Goal: Task Accomplishment & Management: Manage account settings

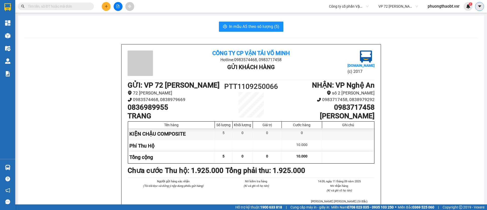
click at [480, 8] on icon "caret-down" at bounding box center [480, 6] width 5 height 5
click at [462, 16] on div "Cấu hình nhà xe" at bounding box center [462, 19] width 38 height 10
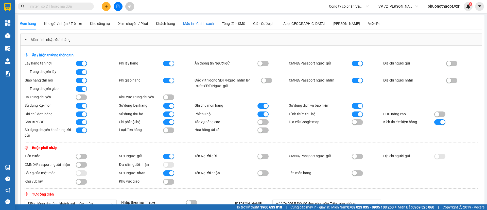
click at [191, 23] on span "Mẫu in - Chính sách" at bounding box center [198, 24] width 31 height 4
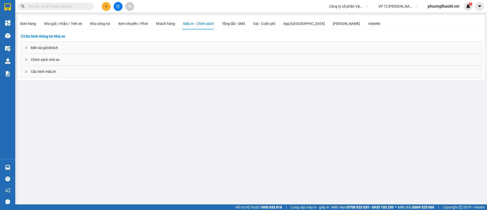
click at [39, 48] on div "Biên lai gửi khách" at bounding box center [251, 48] width 461 height 12
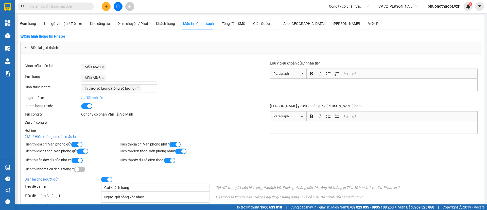
click at [36, 50] on div "Biên lai gửi khách" at bounding box center [251, 48] width 461 height 12
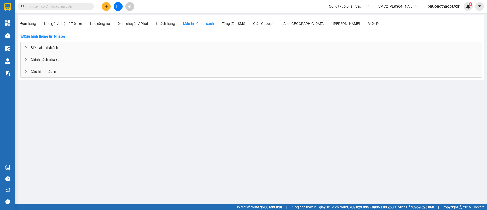
click at [39, 70] on span "Cấu hình mẫu in" at bounding box center [43, 72] width 25 height 6
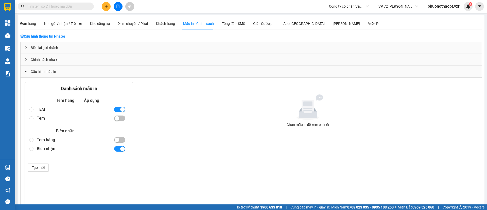
click at [48, 117] on div "Tem" at bounding box center [73, 118] width 73 height 9
radio input "true"
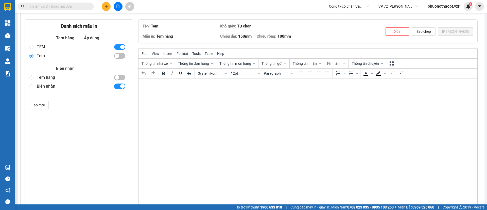
scroll to position [68, 0]
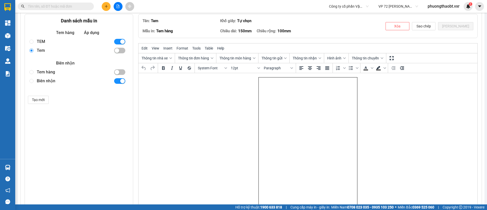
click at [50, 40] on div "TEM" at bounding box center [73, 41] width 73 height 9
radio input "true"
radio input "false"
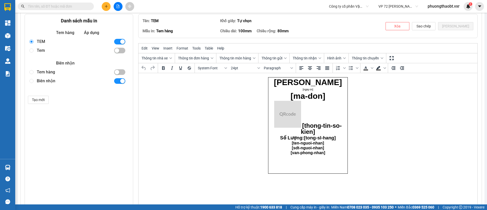
click at [42, 49] on div "Tem" at bounding box center [73, 50] width 73 height 9
radio input "false"
radio input "true"
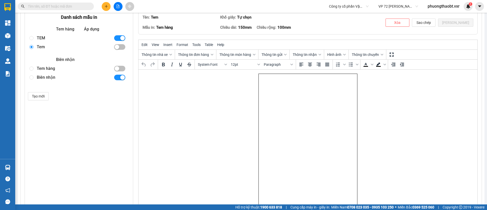
scroll to position [72, 0]
click at [48, 35] on div "TEM" at bounding box center [73, 37] width 73 height 9
radio input "true"
radio input "false"
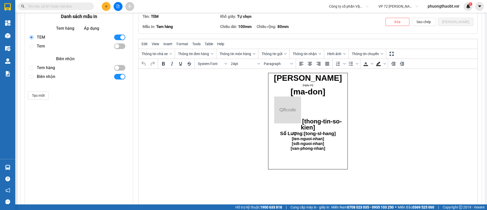
click at [48, 46] on div "Tem" at bounding box center [73, 46] width 73 height 9
radio input "false"
radio input "true"
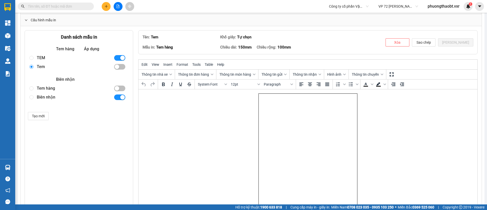
scroll to position [52, 0]
click at [305, 115] on body "Rich Text Area. Press ALT-0 for help." at bounding box center [308, 165] width 99 height 144
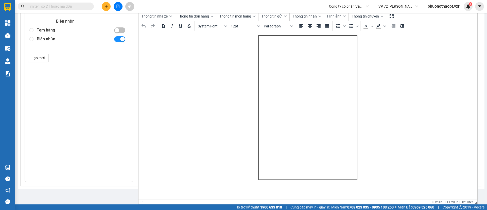
scroll to position [0, 0]
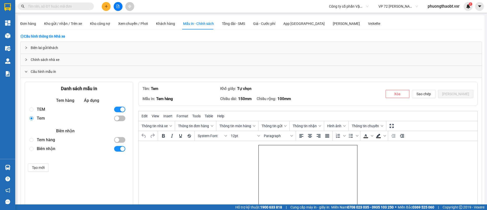
click at [52, 106] on div "TEM" at bounding box center [73, 109] width 73 height 9
radio input "true"
radio input "false"
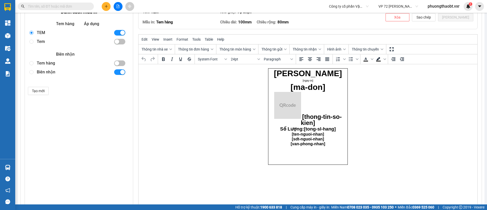
scroll to position [110, 0]
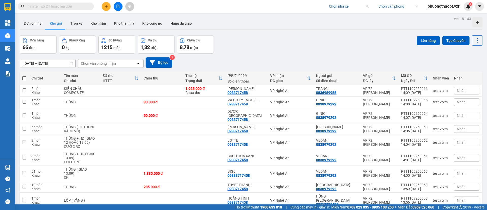
click at [340, 8] on input "search" at bounding box center [347, 7] width 36 height 8
type input "hoàng nam"
click at [341, 15] on div "Hoàng Nam (Quảng Bình)" at bounding box center [360, 17] width 65 height 6
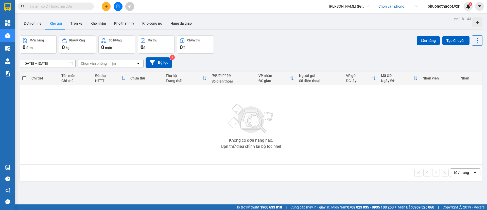
click at [340, 36] on div "Đơn hàng 0 đơn Khối lượng 0 kg Số lượng 0 món Đã thu 0 đ Chưa thu 0 đ Lên hàng …" at bounding box center [251, 44] width 463 height 18
click at [478, 9] on button at bounding box center [479, 6] width 9 height 9
click at [467, 20] on div "Cấu hình nhà xe" at bounding box center [466, 19] width 26 height 6
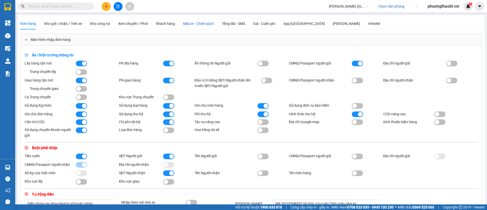
click at [197, 24] on span "Mẫu in - Chính sách" at bounding box center [198, 24] width 31 height 4
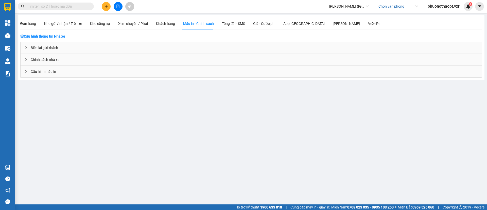
click at [40, 69] on span "Cấu hình mẫu in" at bounding box center [43, 72] width 25 height 6
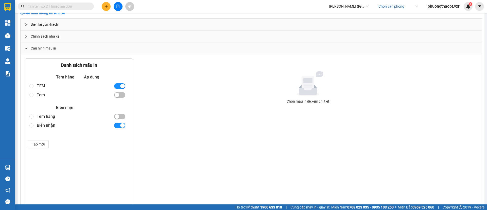
scroll to position [24, 0]
click at [46, 89] on div "TEM" at bounding box center [73, 85] width 73 height 9
radio input "true"
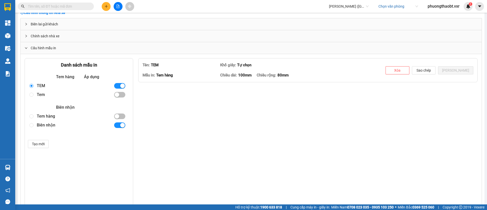
type textarea "<p style="text-align: center;"><span style="font-size: 24pt;"><strong><span cla…"
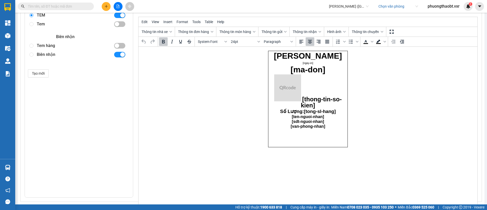
scroll to position [0, 0]
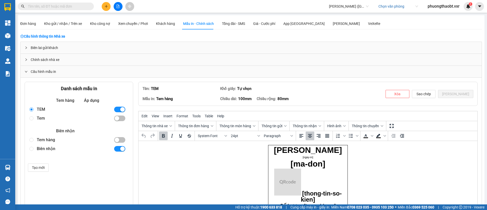
click at [42, 117] on div "Tem" at bounding box center [73, 118] width 73 height 9
radio input "false"
radio input "true"
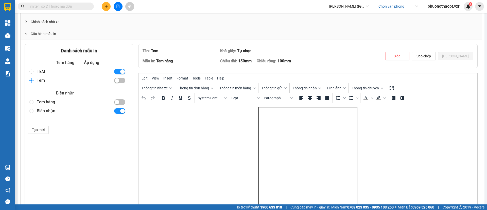
scroll to position [37, 0]
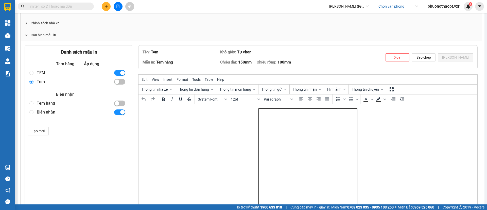
click at [48, 71] on div "TEM" at bounding box center [73, 72] width 73 height 9
radio input "true"
radio input "false"
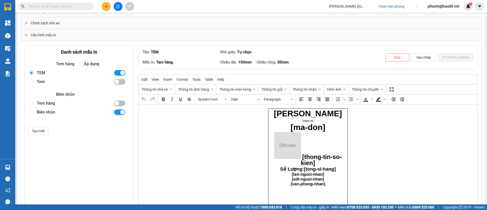
click at [46, 82] on div "Tem" at bounding box center [73, 81] width 73 height 9
radio input "false"
radio input "true"
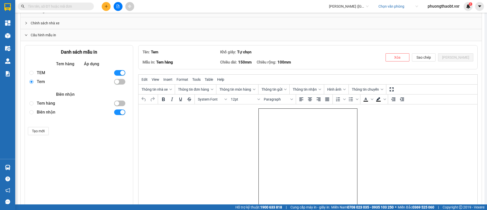
click at [49, 74] on div "TEM" at bounding box center [73, 72] width 73 height 9
radio input "true"
radio input "false"
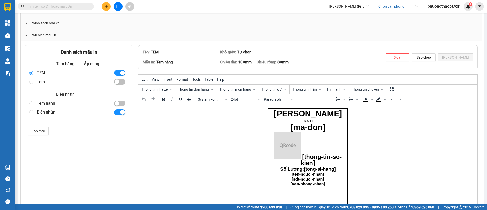
click at [47, 82] on div "Tem" at bounding box center [73, 81] width 73 height 9
radio input "false"
radio input "true"
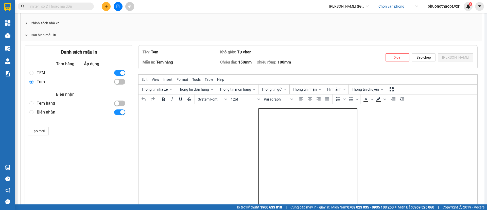
click at [62, 76] on div "TEM" at bounding box center [73, 72] width 73 height 9
radio input "true"
radio input "false"
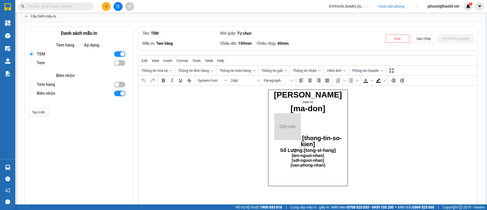
scroll to position [0, 0]
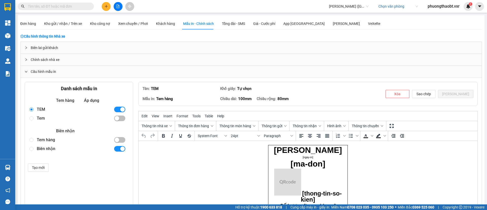
click at [50, 119] on div "Tem" at bounding box center [73, 118] width 73 height 9
radio input "false"
radio input "true"
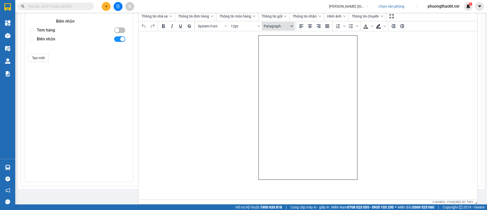
scroll to position [1, 0]
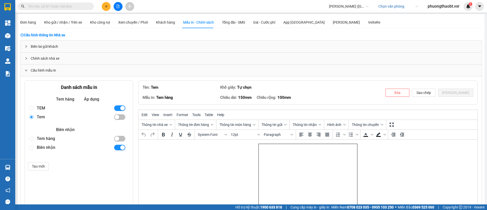
click at [47, 106] on div "TEM" at bounding box center [73, 108] width 73 height 9
radio input "true"
radio input "false"
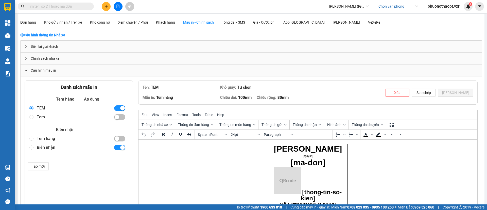
click at [38, 119] on div "Tem" at bounding box center [73, 116] width 73 height 9
radio input "false"
radio input "true"
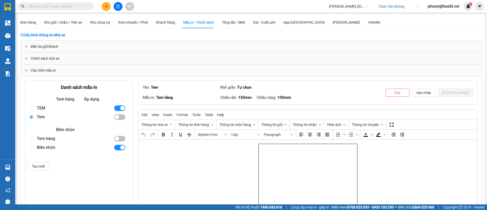
click at [44, 107] on div "TEM" at bounding box center [73, 108] width 73 height 9
radio input "true"
radio input "false"
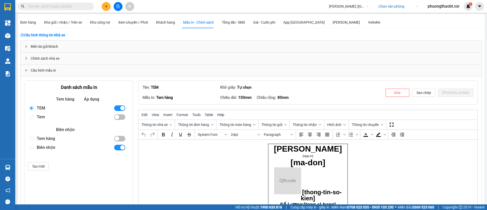
click at [42, 118] on div "Tem" at bounding box center [73, 116] width 73 height 9
radio input "false"
radio input "true"
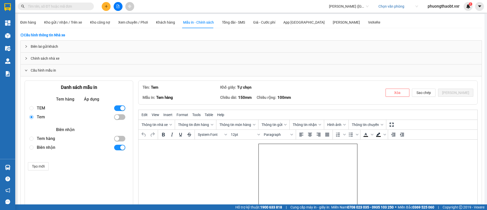
click at [45, 109] on div "TEM" at bounding box center [73, 108] width 73 height 9
radio input "true"
radio input "false"
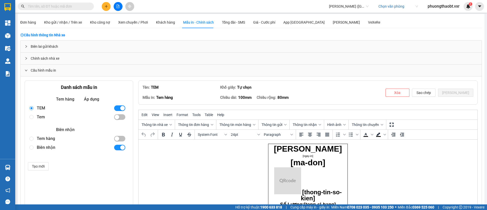
click at [45, 115] on div "Tem" at bounding box center [73, 116] width 73 height 9
radio input "false"
radio input "true"
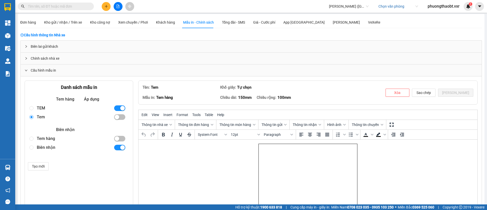
click at [47, 106] on div "TEM" at bounding box center [73, 108] width 73 height 9
radio input "true"
radio input "false"
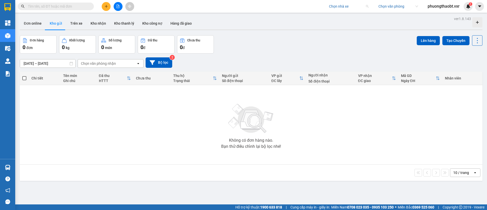
click at [338, 6] on input "search" at bounding box center [347, 7] width 36 height 8
type input "hoàng nam"
click at [357, 18] on div "Hoàng Nam (Quảng Bình)" at bounding box center [360, 17] width 65 height 6
click at [480, 6] on icon "caret-down" at bounding box center [479, 6] width 3 height 2
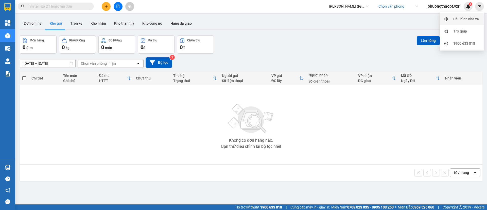
click at [464, 21] on div "Cấu hình nhà xe" at bounding box center [466, 19] width 26 height 6
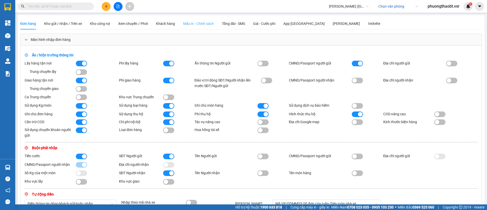
click at [197, 19] on div "Mẫu in - Chính sách" at bounding box center [198, 24] width 31 height 12
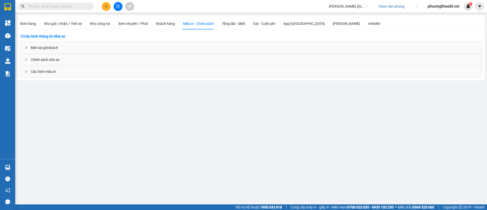
click at [45, 72] on span "Cấu hình mẫu in" at bounding box center [43, 72] width 25 height 6
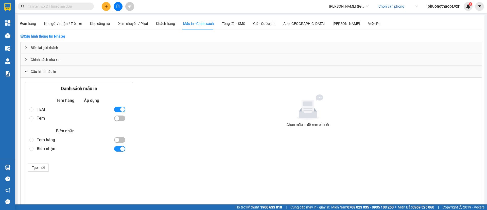
click at [42, 109] on div "TEM" at bounding box center [73, 109] width 73 height 9
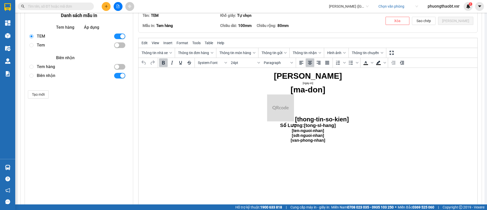
scroll to position [85, 0]
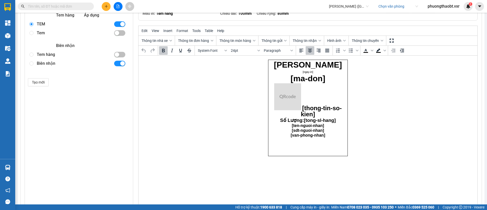
click at [49, 31] on div "Tem" at bounding box center [73, 32] width 73 height 9
radio input "false"
radio input "true"
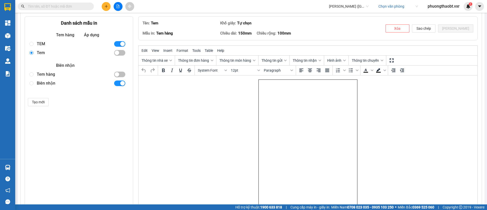
scroll to position [66, 0]
click at [48, 44] on div "TEM" at bounding box center [73, 43] width 73 height 9
radio input "true"
radio input "false"
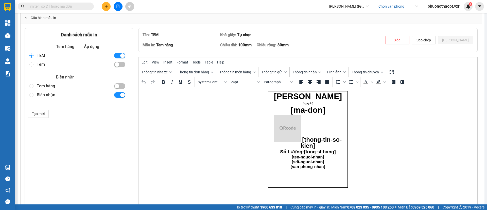
scroll to position [52, 0]
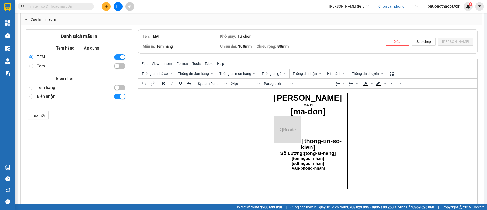
click at [50, 96] on div "Biên nhận" at bounding box center [73, 96] width 73 height 9
radio input "false"
radio input "true"
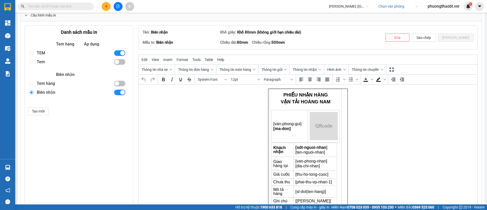
scroll to position [56, 0]
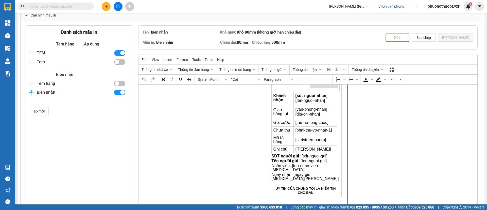
scroll to position [0, 0]
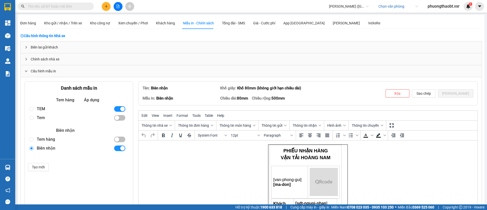
scroll to position [110, 0]
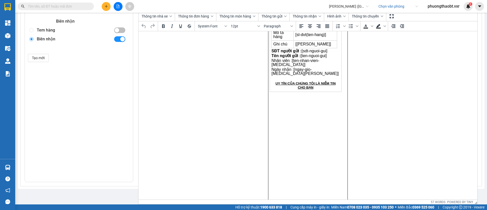
scroll to position [881, 0]
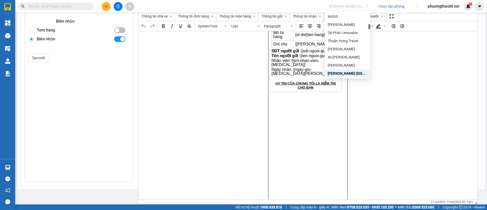
click at [337, 8] on span "Hoàng Nam (Quảng Bình)" at bounding box center [349, 7] width 40 height 8
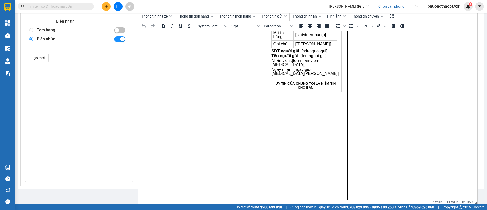
click at [385, 117] on html "PHIẾU NHẬN HÀNG VẬN TẢI HOÀNG NAM [van-phong-gui] [ma-don] Khách nhận [sdt-nguo…" at bounding box center [308, 172] width 339 height 488
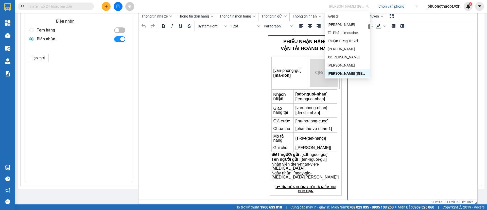
click at [343, 10] on span "Hoàng Nam (Quảng Bình)" at bounding box center [349, 7] width 40 height 8
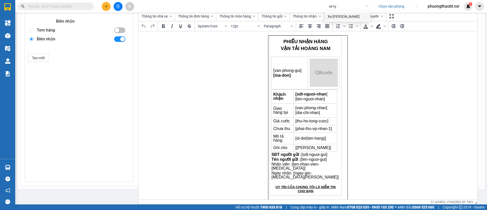
type input "xe ty l"
click at [344, 16] on div "Xe [PERSON_NAME]" at bounding box center [348, 17] width 40 height 6
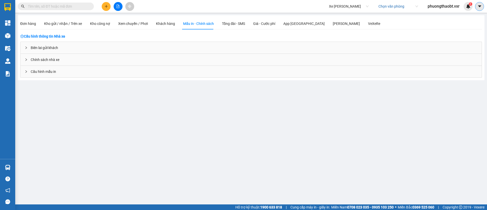
click at [482, 6] on icon "caret-down" at bounding box center [480, 6] width 5 height 5
click at [441, 5] on span "phuongthaobt.vxr" at bounding box center [444, 6] width 40 height 6
click at [441, 14] on span "Đăng xuất" at bounding box center [446, 16] width 30 height 6
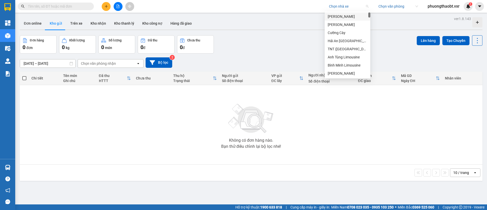
click at [345, 7] on input "search" at bounding box center [347, 7] width 36 height 8
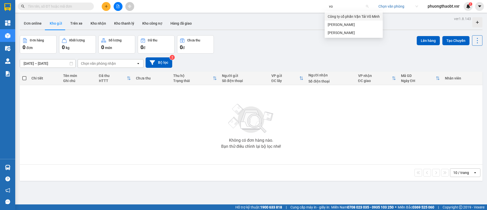
type input "vo"
click at [365, 14] on div "Công ty cổ phần Vận Tải Võ Minh" at bounding box center [354, 17] width 52 height 6
click at [478, 6] on icon "caret-down" at bounding box center [480, 6] width 5 height 5
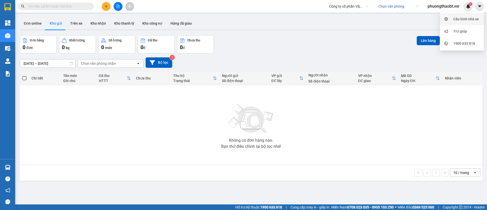
click at [470, 16] on div "Cấu hình nhà xe" at bounding box center [462, 19] width 38 height 10
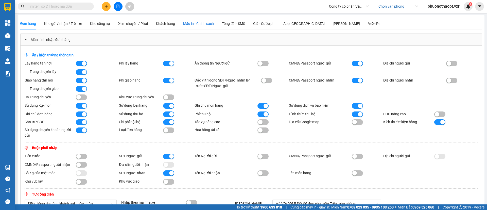
click at [191, 25] on span "Mẫu in - Chính sách" at bounding box center [198, 24] width 31 height 4
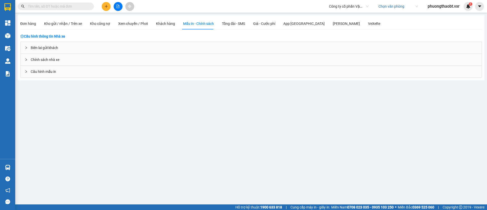
click at [56, 74] on div "Cấu hình mẫu in" at bounding box center [251, 72] width 461 height 12
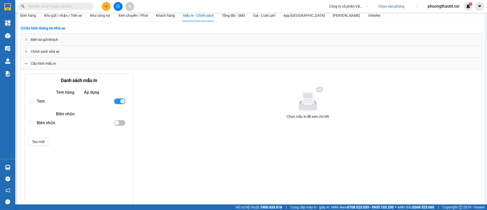
scroll to position [8, 0]
click at [49, 102] on div "Tem" at bounding box center [73, 100] width 73 height 9
radio input "true"
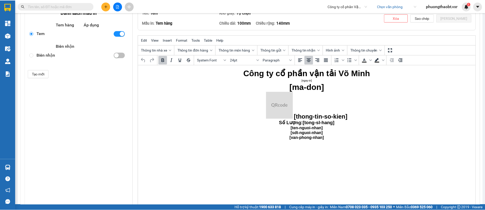
scroll to position [78, 0]
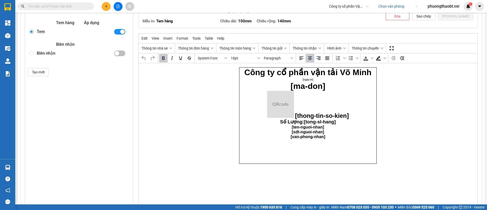
click at [352, 116] on p "[thong-tin-so-kien]" at bounding box center [308, 105] width 134 height 28
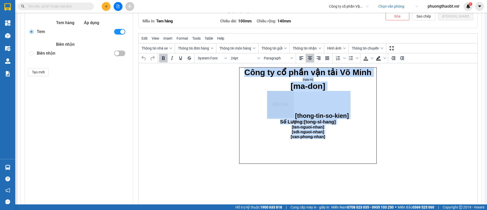
paste body "Rich Text Area. Press ALT-0 for help."
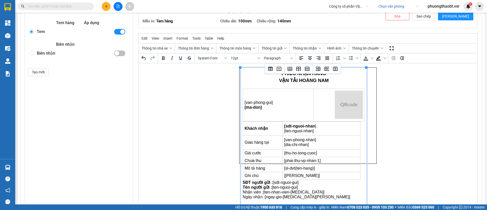
click at [341, 85] on p "Rich Text Area. Press ALT-0 for help." at bounding box center [304, 86] width 122 height 4
click at [331, 82] on p "VẬN TẢI HOÀNG NAM" at bounding box center [304, 80] width 122 height 6
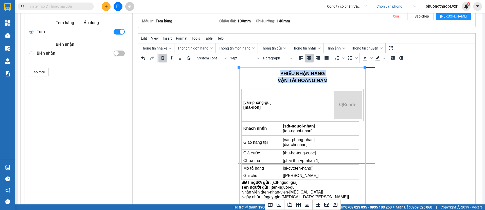
drag, startPoint x: 331, startPoint y: 82, endPoint x: 270, endPoint y: 72, distance: 61.4
click at [271, 72] on td "PHIẾU NHẬN HÀNG VẬN TẢI HOÀNG NAM [van-phong-gui] [ma-don] Khách nhận [sdt-nguo…" at bounding box center [303, 139] width 126 height 143
click at [296, 84] on p "Rich Text Area. Press ALT-0 for help." at bounding box center [303, 86] width 122 height 4
drag, startPoint x: 329, startPoint y: 80, endPoint x: 285, endPoint y: 75, distance: 43.9
click at [286, 74] on td "PHIẾU NHẬN HÀNG VẬN TẢI HOÀNG NAM [van-phong-gui] [ma-don] Khách nhận [sdt-nguo…" at bounding box center [303, 139] width 126 height 143
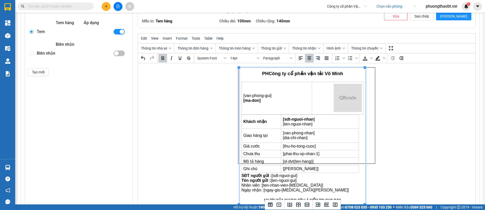
click at [269, 73] on span "PHCông ty cổ phần vận tải Võ Minh" at bounding box center [302, 73] width 81 height 5
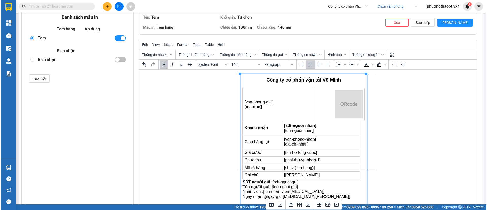
scroll to position [72, 0]
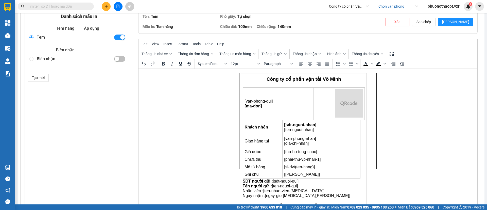
click at [398, 117] on html "Công ty cổ phần vận tải Võ Minh [van-phong-gui] [ma-don] Khách nhận [sdt-nguoi-…" at bounding box center [308, 121] width 339 height 105
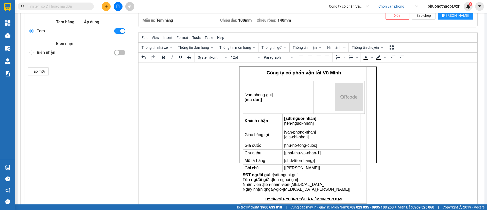
scroll to position [110, 0]
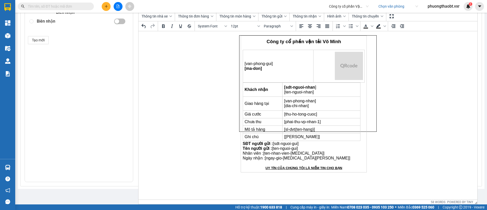
click at [372, 130] on body "Công ty cổ phần vận tải Võ Minh [van-phong-gui] [ma-don] Khách nhận [sdt-nguoi-…" at bounding box center [307, 83] width 137 height 96
drag, startPoint x: 374, startPoint y: 130, endPoint x: 371, endPoint y: 140, distance: 9.6
click at [373, 136] on html "Công ty cổ phần vận tải Võ Minh [van-phong-gui] [ma-don] Khách nhận [sdt-nguoi-…" at bounding box center [308, 83] width 339 height 105
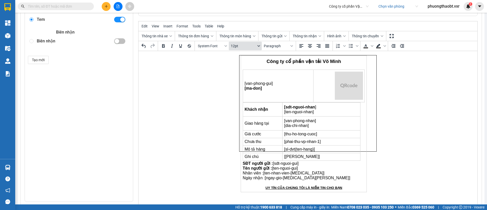
scroll to position [89, 0]
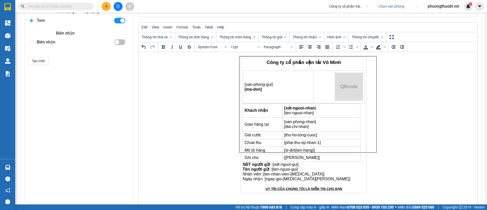
click at [388, 137] on html "Công ty cổ phần vận tải Võ Minh [van-phong-gui] [ma-don] Khách nhận [sdt-nguoi-…" at bounding box center [308, 104] width 339 height 105
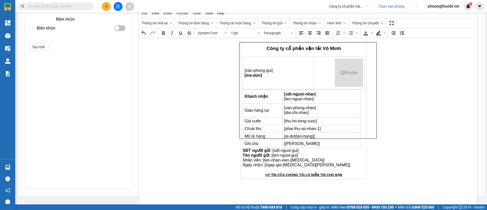
scroll to position [106, 0]
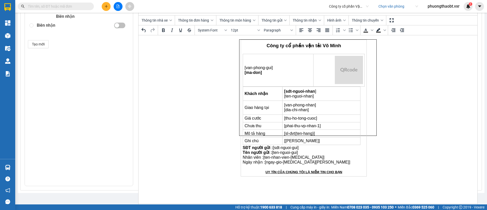
click at [395, 140] on html "Công ty cổ phần vận tải Võ Minh [van-phong-gui] [ma-don] Khách nhận [sdt-nguoi-…" at bounding box center [308, 87] width 339 height 105
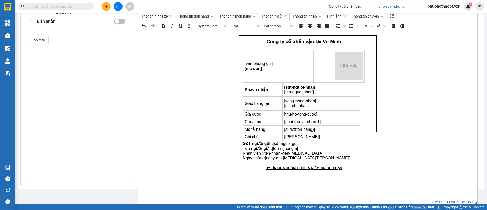
scroll to position [0, 0]
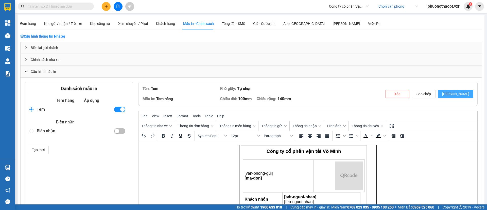
click at [452, 93] on button "[PERSON_NAME]" at bounding box center [455, 94] width 35 height 8
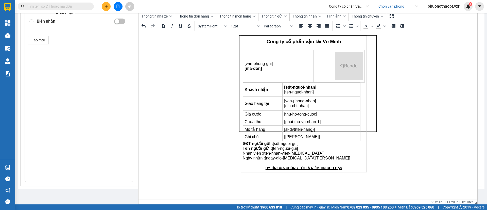
click at [401, 125] on html "Công ty cổ phần vận tải Võ Minh [van-phong-gui] [ma-don] Khách nhận [sdt-nguoi-…" at bounding box center [308, 83] width 339 height 105
click at [398, 107] on html "Công ty cổ phần vận tải Võ Minh [van-phong-gui] [ma-don] Khách nhận [sdt-nguoi-…" at bounding box center [308, 83] width 339 height 105
click at [403, 47] on html "Công ty cổ phần vận tải Võ Minh [van-phong-gui] [ma-don] Khách nhận [sdt-nguoi-…" at bounding box center [308, 83] width 339 height 105
click at [379, 136] on html "Công ty cổ phần vận tải Võ Minh [van-phong-gui] [ma-don] Khách nhận [sdt-nguoi-…" at bounding box center [308, 83] width 339 height 105
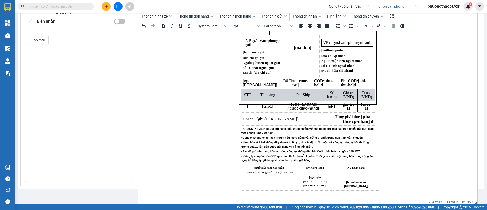
scroll to position [0, 0]
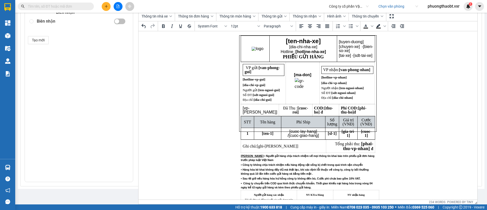
click at [419, 123] on html "[ten-nha-xe] [dia-chi-nha-xe] Hotline : [hotline-nha-xe] PHIẾU GỬI HÀNG [tuyen-…" at bounding box center [308, 83] width 339 height 105
click at [307, 40] on span "[ten-nha-xe]" at bounding box center [303, 41] width 35 height 7
click at [433, 82] on html "[ten-nha-xe] [dia-chi-nha-xe] Hotline : [hotline-nha-xe] PHIẾU GỬI HÀNG [tuyen-…" at bounding box center [308, 83] width 339 height 105
click at [427, 87] on html "[ten-nha-xe] [dia-chi-nha-xe] Hotline : [hotline-nha-xe] PHIẾU GỬI HÀNG [tuyen-…" at bounding box center [308, 83] width 339 height 105
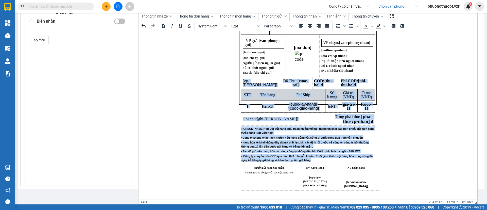
drag, startPoint x: 310, startPoint y: 165, endPoint x: 235, endPoint y: 132, distance: 81.5
click at [235, 109] on html "[ten-nha-xe] [dia-chi-nha-xe] Hotline : [hotline-nha-xe] PHIẾU GỬI HÀNG [tuyen-…" at bounding box center [308, 56] width 339 height 105
click at [241, 134] on p "Lưu ý : • Người gửi hàng chịu trách nhiệm về mọi thông tin khai báo trên phiếu …" at bounding box center [308, 130] width 134 height 8
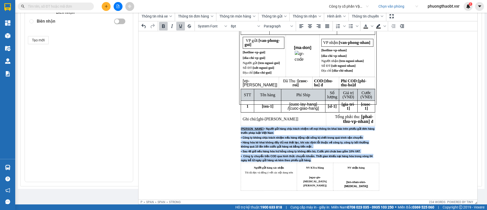
drag, startPoint x: 237, startPoint y: 132, endPoint x: 332, endPoint y: 163, distance: 100.1
click at [332, 105] on body "[ten-nha-xe] [dia-chi-nha-xe] Hotline : [hotline-nha-xe] PHIẾU GỬI HÀNG [tuyen-…" at bounding box center [307, 56] width 137 height 96
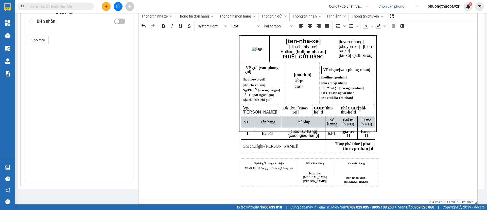
scroll to position [0, 0]
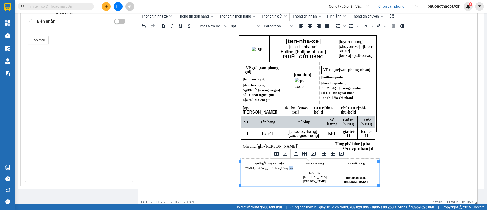
drag, startPoint x: 291, startPoint y: 172, endPoint x: 287, endPoint y: 171, distance: 4.1
click at [287, 169] on span "Tôi đã đọc và đồng ý với các nội dung trên" at bounding box center [269, 168] width 48 height 3
click at [243, 172] on p "Tôi đã đọc và đồng ý với các nội dung phiếu gửi hàng)" at bounding box center [269, 170] width 53 height 8
drag, startPoint x: 326, startPoint y: 177, endPoint x: 302, endPoint y: 176, distance: 23.9
click at [302, 176] on p "[ngay-gio-[MEDICAL_DATA][PERSON_NAME]]" at bounding box center [315, 177] width 33 height 12
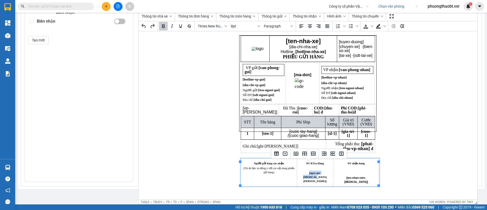
click at [302, 176] on p "[ngay-gio-[MEDICAL_DATA][PERSON_NAME]]" at bounding box center [315, 177] width 33 height 12
drag, startPoint x: 274, startPoint y: 177, endPoint x: 243, endPoint y: 172, distance: 30.9
click at [243, 172] on p "(Tôi đã đọc và đồng ý với các nội dung phiếu gửi hàng)" at bounding box center [269, 170] width 53 height 8
copy span "(Tôi đã đọc và đồng ý với các nội dung phiếu gửi hàng)"
drag, startPoint x: 327, startPoint y: 171, endPoint x: 302, endPoint y: 172, distance: 25.2
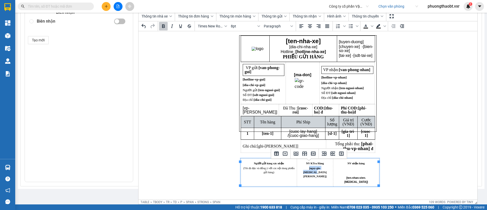
click at [302, 172] on p "[ngay-gio-[MEDICAL_DATA][PERSON_NAME]]" at bounding box center [315, 172] width 33 height 12
click at [326, 175] on span "(Tôi đã đọc và đồng ý với các nội dung phiếu gửi hàng)" at bounding box center [314, 172] width 29 height 11
click at [327, 175] on span "(Tôi đã đọc và đồng ý với các nội dung phiếu gửi hàng)" at bounding box center [314, 172] width 29 height 11
drag, startPoint x: 327, startPoint y: 175, endPoint x: 300, endPoint y: 171, distance: 27.0
click at [300, 171] on span "(Tôi đã đọc và đồng ý với các nội dung phiếu gửi hàng)" at bounding box center [314, 172] width 29 height 11
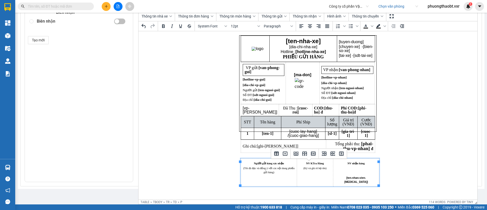
click at [348, 170] on p "Rich Text Area. Press ALT-0 for help." at bounding box center [356, 168] width 43 height 4
drag, startPoint x: 326, startPoint y: 172, endPoint x: 302, endPoint y: 173, distance: 24.4
click at [302, 170] on p "(Ký và ghi rõ họ tên)" at bounding box center [315, 168] width 33 height 4
copy span "(Ký và ghi rõ họ tên)"
click at [360, 170] on p "(ký" at bounding box center [356, 168] width 43 height 4
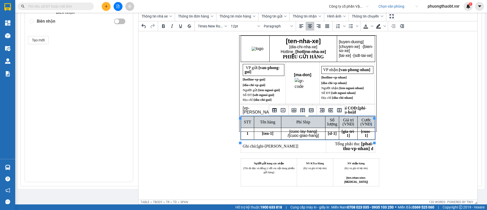
drag, startPoint x: 370, startPoint y: 126, endPoint x: 372, endPoint y: 125, distance: 2.7
click at [372, 125] on td "Cước (VNĐ)" at bounding box center [366, 122] width 17 height 12
drag, startPoint x: 372, startPoint y: 125, endPoint x: 360, endPoint y: 121, distance: 12.6
click at [360, 121] on td "Cước (VNĐ)" at bounding box center [366, 122] width 17 height 12
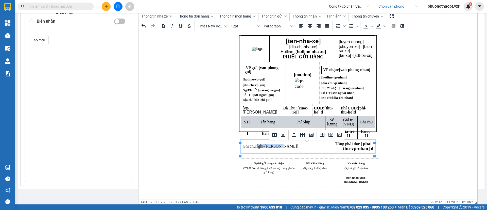
drag, startPoint x: 282, startPoint y: 149, endPoint x: 258, endPoint y: 149, distance: 24.1
click at [258, 149] on td "Ghi chú: [ghi-chu-don]" at bounding box center [283, 146] width 85 height 13
copy span "[ghi-[PERSON_NAME]]"
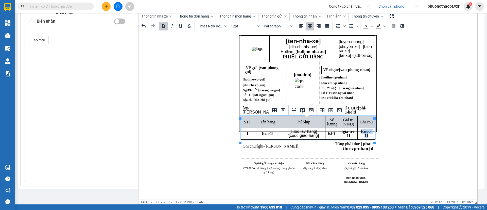
drag, startPoint x: 370, startPoint y: 137, endPoint x: 360, endPoint y: 134, distance: 10.8
click at [360, 134] on td "[cuoc-1]" at bounding box center [366, 134] width 17 height 12
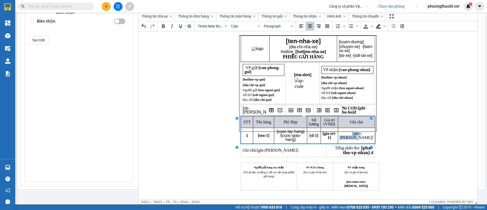
drag, startPoint x: 366, startPoint y: 142, endPoint x: 357, endPoint y: 136, distance: 10.9
click at [357, 136] on td "[ghi-[PERSON_NAME]]" at bounding box center [356, 136] width 37 height 16
click at [383, 136] on html "[ten-nha-xe] [dia-chi-nha-xe] Hotline : [hotline-nha-xe] PHIẾU GỬI HÀNG [tuyen-…" at bounding box center [308, 83] width 339 height 105
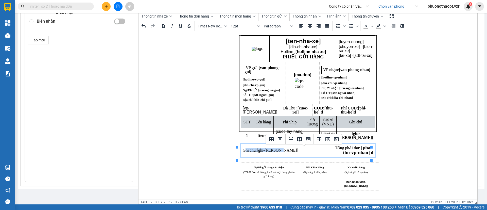
drag, startPoint x: 281, startPoint y: 152, endPoint x: 241, endPoint y: 154, distance: 40.4
click at [241, 154] on td "Ghi chú: [ghi-chu-don]" at bounding box center [283, 150] width 85 height 13
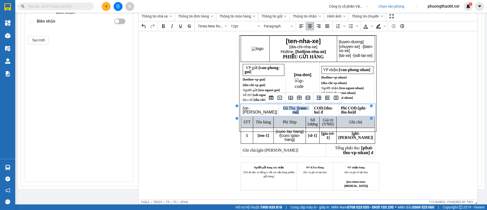
drag, startPoint x: 290, startPoint y: 113, endPoint x: 273, endPoint y: 110, distance: 17.2
click at [279, 110] on td "Đã Thu : [cuoc-roi]" at bounding box center [295, 110] width 33 height 12
copy span "Đã Thu : [cuoc-roi]"
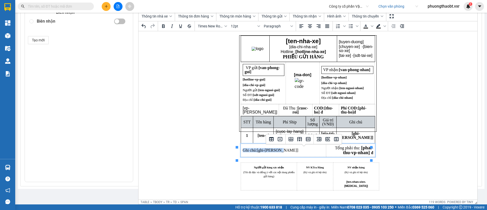
drag, startPoint x: 281, startPoint y: 155, endPoint x: 238, endPoint y: 154, distance: 43.1
click at [237, 136] on html "[ten-nha-xe] [dia-chi-nha-xe] Hotline : [hotline-nha-xe] PHIẾU GỬI HÀNG [tuyen-…" at bounding box center [308, 83] width 339 height 105
drag, startPoint x: 251, startPoint y: 153, endPoint x: 237, endPoint y: 143, distance: 17.1
click at [243, 152] on span "Đã Thu : [cuoc-roi]" at bounding box center [258, 150] width 31 height 4
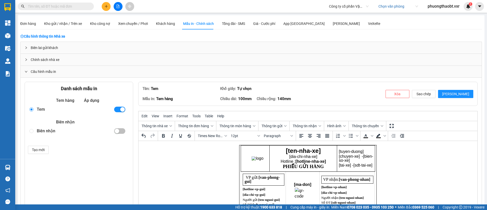
scroll to position [110, 0]
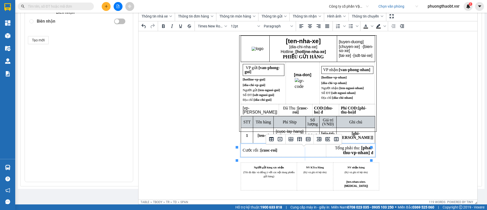
drag, startPoint x: 321, startPoint y: 154, endPoint x: 302, endPoint y: 154, distance: 19.5
drag, startPoint x: 305, startPoint y: 153, endPoint x: 291, endPoint y: 152, distance: 15.0
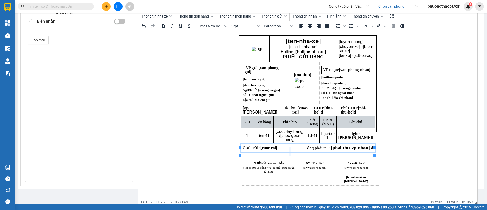
drag, startPoint x: 293, startPoint y: 151, endPoint x: 289, endPoint y: 151, distance: 4.1
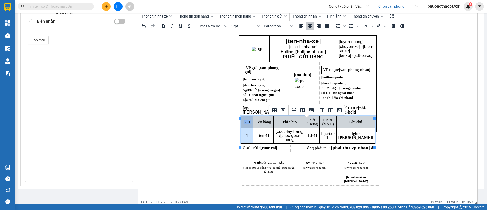
drag, startPoint x: 250, startPoint y: 141, endPoint x: 244, endPoint y: 127, distance: 14.5
click at [244, 127] on tbody "STT Tên hàng Phí Ship Số lượng Giá trị (VNĐ) Ghi chú 1 [ten-1] [cuoc-lay-hang] …" at bounding box center [308, 129] width 134 height 27
click at [281, 109] on icon "Delete table" at bounding box center [283, 110] width 5 height 4
click at [339, 110] on icon "Delete column" at bounding box center [339, 110] width 5 height 4
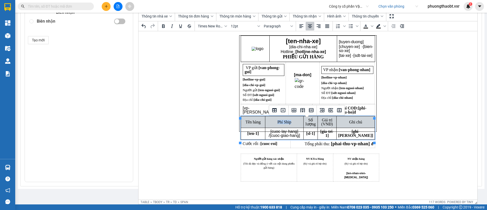
drag, startPoint x: 305, startPoint y: 124, endPoint x: 288, endPoint y: 123, distance: 17.1
click at [288, 123] on td "Phí Ship" at bounding box center [284, 122] width 38 height 12
drag, startPoint x: 332, startPoint y: 135, endPoint x: 323, endPoint y: 136, distance: 9.4
click at [318, 136] on td "[sl-1]" at bounding box center [311, 134] width 14 height 12
copy span "[sl-1]"
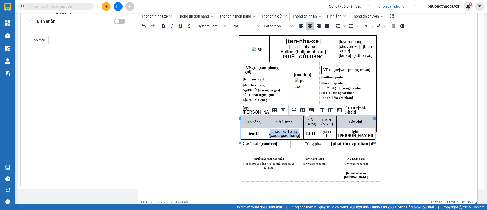
drag, startPoint x: 312, startPoint y: 141, endPoint x: 272, endPoint y: 133, distance: 40.1
click at [272, 133] on td "[cuoc-lay-hang] / [cuoc-giao-hang]" at bounding box center [284, 134] width 38 height 12
click at [315, 135] on span "[sl-1]" at bounding box center [310, 133] width 9 height 4
click at [316, 125] on span "Số lượng" at bounding box center [310, 122] width 10 height 8
drag, startPoint x: 320, startPoint y: 122, endPoint x: 297, endPoint y: 123, distance: 23.9
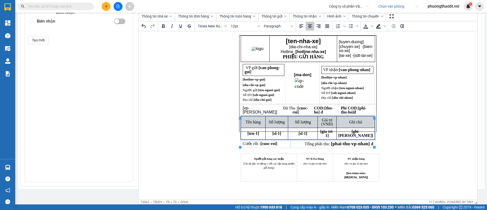
drag, startPoint x: 297, startPoint y: 123, endPoint x: 288, endPoint y: 123, distance: 8.4
drag, startPoint x: 334, startPoint y: 121, endPoint x: 310, endPoint y: 121, distance: 24.6
drag, startPoint x: 311, startPoint y: 122, endPoint x: 337, endPoint y: 119, distance: 26.8
drag, startPoint x: 356, startPoint y: 120, endPoint x: 347, endPoint y: 121, distance: 8.7
click at [362, 124] on font "Ghi chú" at bounding box center [355, 122] width 13 height 4
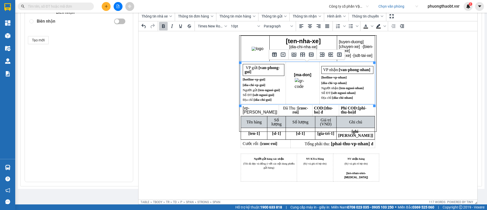
click at [369, 95] on p "Số ĐT: [sdt-nguoi-nhan]" at bounding box center [347, 93] width 52 height 4
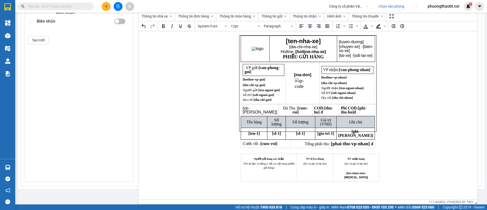
click at [409, 99] on html "[ten-nha-xe] [dia-chi-nha-xe] Hotline : [hotline-nha-xe] PHIẾU GỬI HÀNG [tuyen-…" at bounding box center [308, 83] width 339 height 105
click at [262, 110] on span "[vp-[PERSON_NAME]]" at bounding box center [260, 110] width 35 height 8
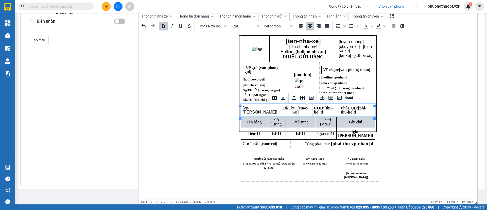
click at [303, 110] on td "Đã Thu : [cuoc-roi]" at bounding box center [295, 110] width 33 height 12
click at [283, 99] on icon "Delete table" at bounding box center [283, 98] width 5 height 4
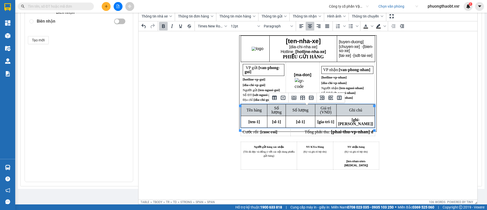
click at [359, 124] on span "[ghi-[PERSON_NAME]]" at bounding box center [355, 121] width 35 height 8
drag, startPoint x: 343, startPoint y: 114, endPoint x: 328, endPoint y: 109, distance: 15.7
click at [328, 109] on td "Giá trị (VNĐ)" at bounding box center [325, 110] width 21 height 12
click at [336, 118] on td "[gia-tri-1]" at bounding box center [325, 122] width 21 height 12
drag, startPoint x: 342, startPoint y: 120, endPoint x: 328, endPoint y: 120, distance: 13.7
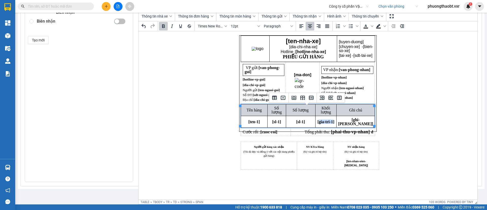
click at [328, 120] on span "[gia-tri-1]" at bounding box center [325, 122] width 17 height 4
click at [336, 120] on td "]" at bounding box center [325, 122] width 21 height 12
click at [331, 110] on span "Khối lượng" at bounding box center [326, 110] width 10 height 8
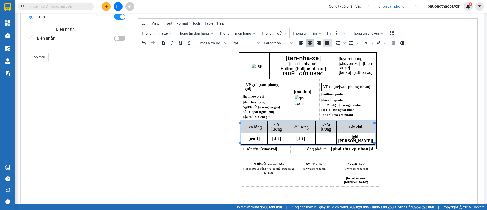
scroll to position [93, 0]
click at [336, 137] on td "Rich Text Area. Press ALT-0 for help." at bounding box center [325, 139] width 21 height 12
drag, startPoint x: 375, startPoint y: 148, endPoint x: 374, endPoint y: 151, distance: 3.6
click at [393, 104] on html "[ten-nha-xe] [dia-chi-nha-xe] Hotline : [hotline-nha-xe] PHIẾU GỬI HÀNG [tuyen-…" at bounding box center [308, 100] width 339 height 105
click at [374, 98] on body "[ten-nha-xe] [dia-chi-nha-xe] Hotline : [hotline-nha-xe] PHIẾU GỬI HÀNG [tuyen-…" at bounding box center [307, 100] width 137 height 96
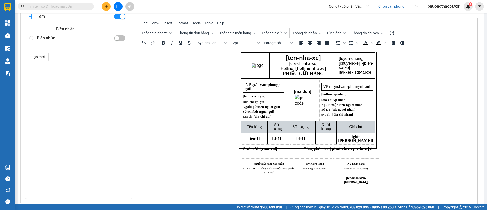
click at [376, 73] on body "[ten-nha-xe] [dia-chi-nha-xe] Hotline : [hotline-nha-xe] PHIẾU GỬI HÀNG [tuyen-…" at bounding box center [307, 100] width 137 height 96
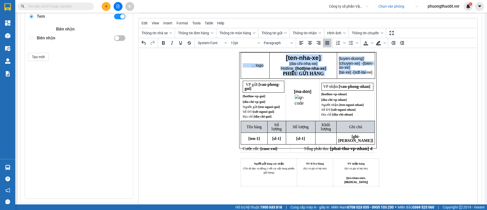
drag, startPoint x: 376, startPoint y: 72, endPoint x: 372, endPoint y: 71, distance: 3.1
click at [372, 71] on body "[ten-nha-xe] [dia-chi-nha-xe] Hotline : [hotline-nha-xe] PHIẾU GỬI HÀNG [tuyen-…" at bounding box center [307, 100] width 137 height 96
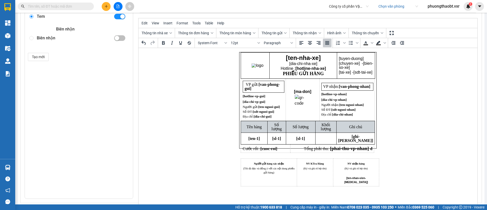
click at [395, 87] on html "[ten-nha-xe] [dia-chi-nha-xe] Hotline : [hotline-nha-xe] PHIẾU GỬI HÀNG [tuyen-…" at bounding box center [308, 100] width 339 height 105
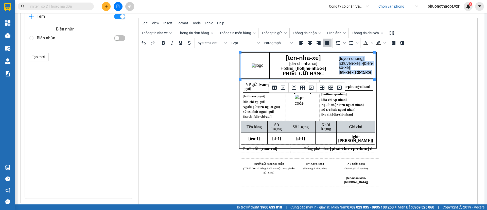
drag, startPoint x: 353, startPoint y: 75, endPoint x: 338, endPoint y: 57, distance: 23.2
click at [338, 57] on td "[tuyen-duong] [chuyen-xe] - [bien-so-xe] [tai-xe] - [sdt-tai-xe]" at bounding box center [356, 66] width 38 height 26
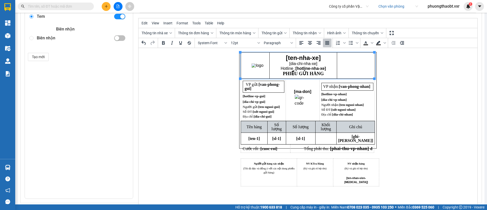
click at [336, 136] on td "Rich Text Area. Press ALT-0 for help." at bounding box center [325, 139] width 21 height 12
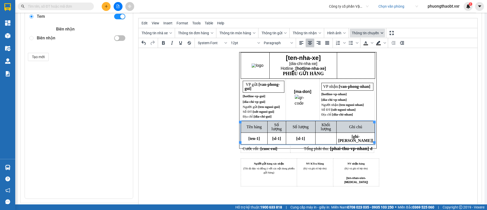
click at [383, 32] on icon "button" at bounding box center [382, 33] width 3 height 3
click at [336, 134] on td "Rich Text Area. Press ALT-0 for help." at bounding box center [325, 139] width 21 height 12
click at [320, 30] on button "Thông tin nhận" at bounding box center [307, 33] width 32 height 9
click at [254, 32] on icon "button" at bounding box center [254, 33] width 3 height 3
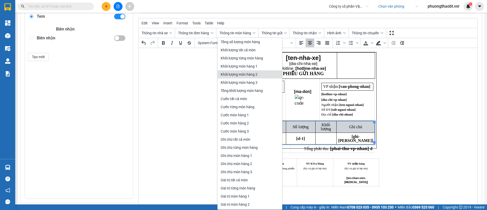
scroll to position [90, 0]
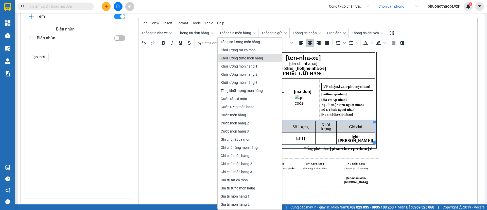
click at [264, 58] on div "Khối lượng từng món hàng" at bounding box center [250, 58] width 59 height 6
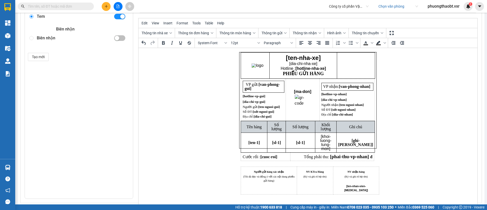
click at [390, 130] on html "[ten-nha-xe] [dia-chi-nha-xe] Hotline : [hotline-nha-xe] PHIẾU GỬI HÀNG VP gửi:…" at bounding box center [308, 100] width 339 height 105
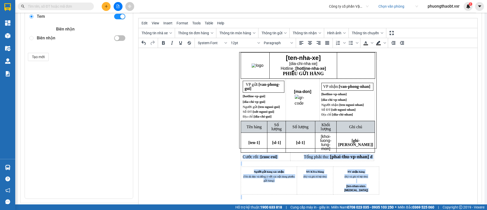
click at [374, 144] on body "[ten-nha-xe] [dia-chi-nha-xe] Hotline : [hotline-nha-xe] PHIẾU GỬI HÀNG VP gửi:…" at bounding box center [307, 100] width 137 height 96
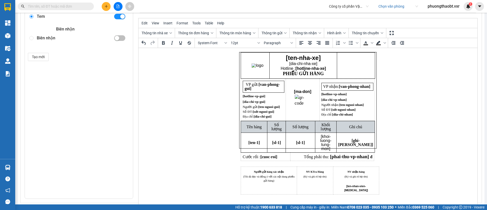
drag, startPoint x: 402, startPoint y: 148, endPoint x: 402, endPoint y: 152, distance: 4.1
click at [402, 149] on html "[ten-nha-xe] [dia-chi-nha-xe] Hotline : [hotline-nha-xe] PHIẾU GỬI HÀNG VP gửi:…" at bounding box center [308, 100] width 339 height 105
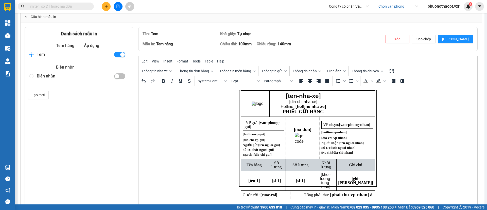
scroll to position [55, 0]
click at [461, 37] on span "[PERSON_NAME]" at bounding box center [455, 39] width 27 height 6
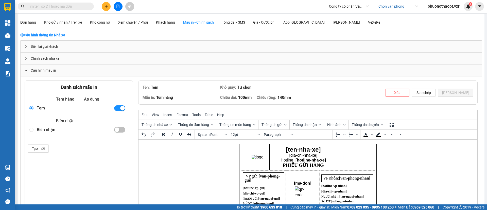
scroll to position [110, 0]
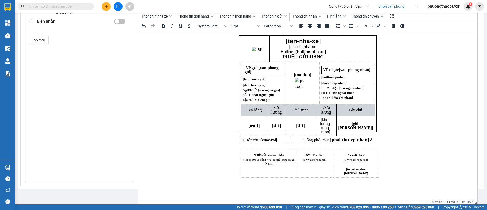
radio input "false"
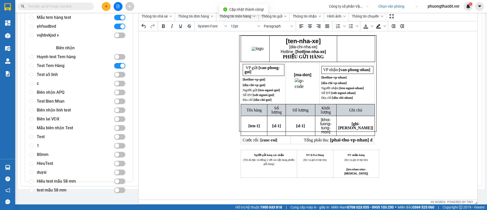
click at [401, 110] on html "[ten-nha-xe] [dia-chi-nha-xe] Hotline : [hotline-nha-xe] PHIẾU GỬI HÀNG VP gửi:…" at bounding box center [308, 83] width 339 height 105
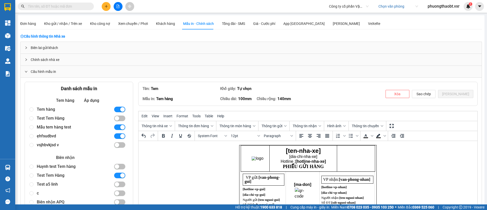
scroll to position [118, 0]
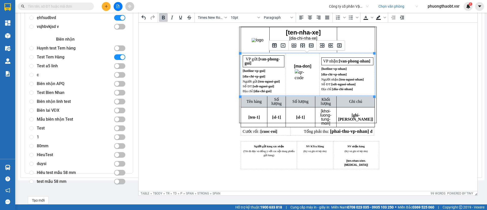
click at [269, 82] on span "[ten-nguoi-gui]" at bounding box center [269, 81] width 22 height 4
click at [250, 86] on span "Số ĐT: [sdt-nguoi-gui]" at bounding box center [258, 86] width 31 height 4
click at [267, 79] on td "VP gửi: [van-phong-gui] [hotline-vp-gui] [dia-chi-vp-gui] Người gửi: [ten-nguoi…" at bounding box center [263, 75] width 45 height 42
drag, startPoint x: 276, startPoint y: 86, endPoint x: 253, endPoint y: 87, distance: 22.1
click at [253, 87] on p "Số ĐT: [sdt-nguoi-gui]" at bounding box center [263, 86] width 41 height 4
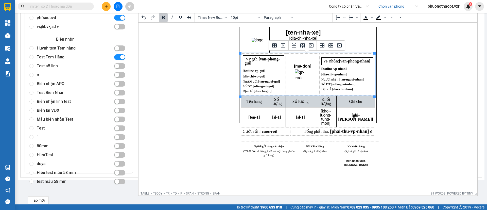
click at [408, 74] on html "[ten-nha-xe] [dia-chi-nha-xe] Hotline : [hotline-nha-xe] PHIẾU GỬI HÀNG VP gửi:…" at bounding box center [308, 75] width 339 height 105
drag, startPoint x: 276, startPoint y: 86, endPoint x: 253, endPoint y: 88, distance: 22.9
click at [253, 88] on p "Số ĐT: [sdt-nguoi-gui]" at bounding box center [263, 86] width 41 height 4
copy span "[sdt-nguoi-gui]"
click at [353, 86] on span "[sdt-nguoi-nhan]" at bounding box center [343, 84] width 24 height 4
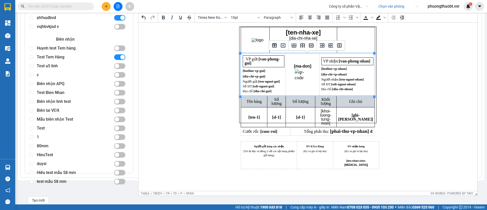
drag, startPoint x: 277, startPoint y: 87, endPoint x: 252, endPoint y: 87, distance: 24.4
click at [252, 87] on p "Số ĐT: [sdt-nguoi-gui]" at bounding box center [263, 86] width 41 height 4
copy span "[sdt-nguoi-gui]"
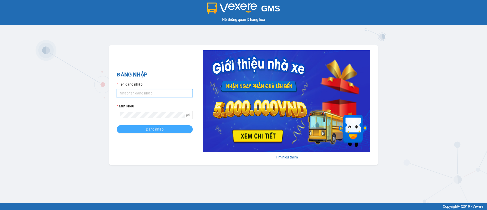
type input "phuongthaobt.vxr"
click at [161, 132] on span "Đăng nhập" at bounding box center [155, 129] width 18 height 6
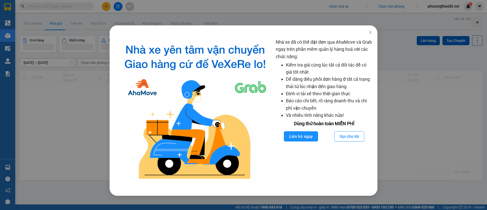
click at [0, 210] on nordpass-portal at bounding box center [0, 210] width 0 height 0
click at [370, 32] on icon "close" at bounding box center [370, 32] width 4 height 4
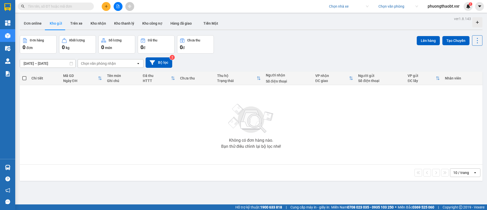
click at [336, 8] on input "search" at bounding box center [347, 7] width 36 height 8
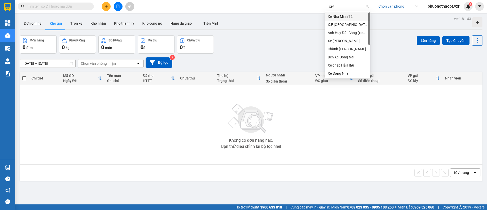
type input "xe ty"
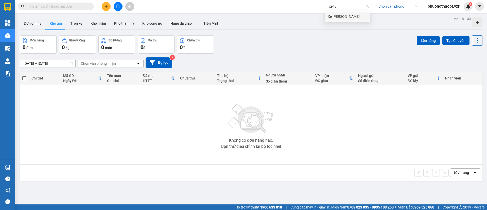
click at [342, 19] on div "Xe [PERSON_NAME]" at bounding box center [348, 17] width 40 height 6
click at [476, 6] on button at bounding box center [479, 6] width 9 height 9
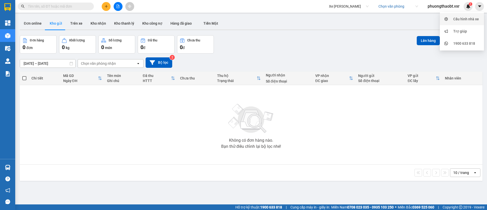
click at [466, 19] on div "Cấu hình nhà xe" at bounding box center [466, 19] width 26 height 6
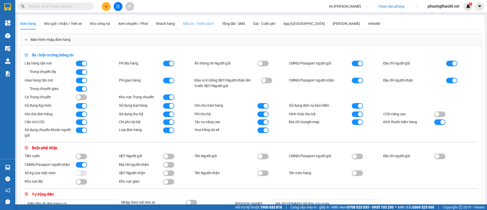
click at [195, 27] on div "Mẫu in - Chính sách" at bounding box center [198, 24] width 31 height 12
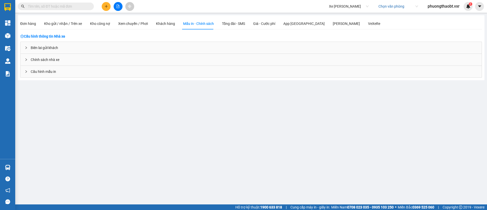
click at [47, 47] on div "Biên lai gửi khách" at bounding box center [251, 48] width 461 height 12
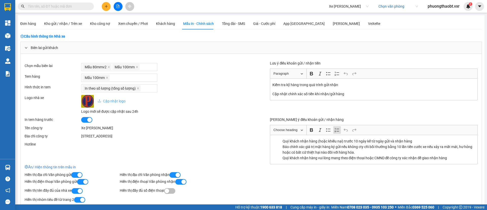
click at [33, 46] on div "Biên lai gửi khách" at bounding box center [251, 48] width 461 height 12
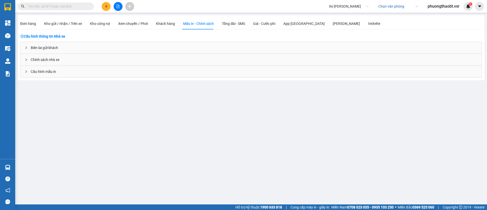
click at [35, 72] on span "Cấu hình mẫu in" at bounding box center [43, 72] width 25 height 6
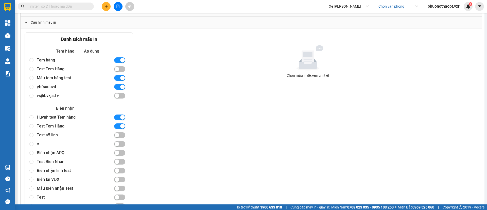
scroll to position [38, 0]
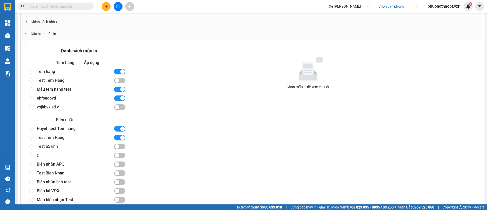
click at [50, 73] on div "Tem hàng" at bounding box center [73, 71] width 73 height 9
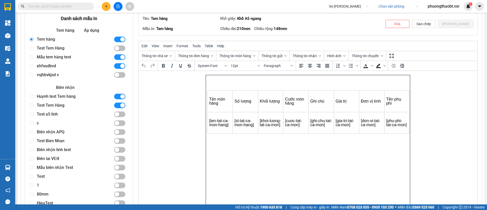
scroll to position [70, 0]
click at [58, 49] on div "Test Tem Hàng" at bounding box center [73, 48] width 73 height 9
radio input "false"
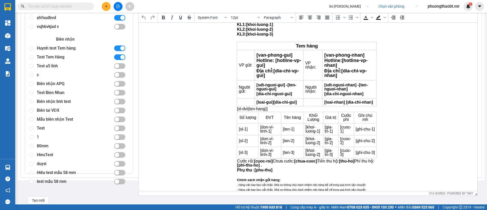
scroll to position [0, 0]
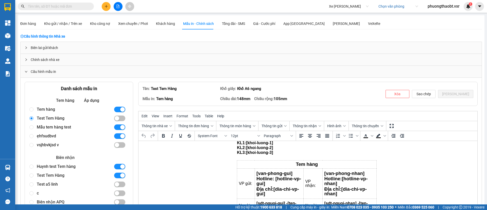
click at [34, 70] on span "Cấu hình mẫu in" at bounding box center [43, 72] width 25 height 6
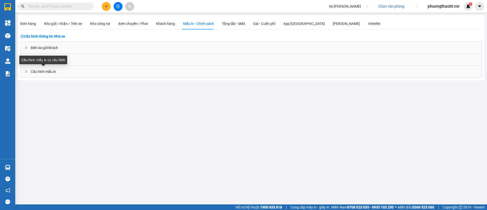
click at [34, 70] on span "Cấu hình mẫu in" at bounding box center [43, 72] width 25 height 6
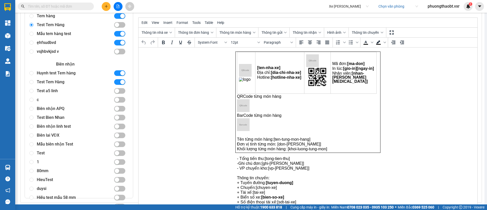
scroll to position [94, 0]
click at [57, 138] on div "Biên lai VĐX" at bounding box center [73, 135] width 73 height 9
radio input "false"
radio input "true"
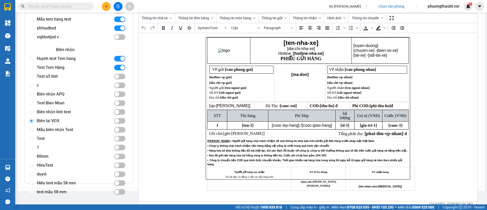
scroll to position [108, 0]
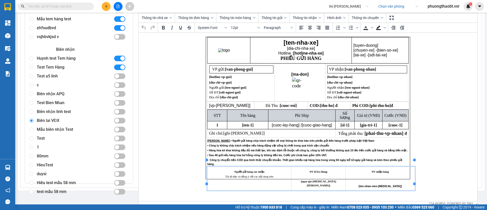
click at [382, 183] on strong "[ten-nhan-vien-[MEDICAL_DATA]]" at bounding box center [380, 185] width 43 height 4
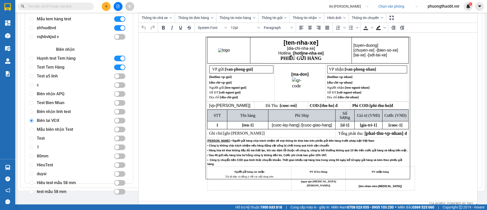
click at [437, 84] on html "[ten-nha-xe] [dia-chi-nha-xe] Hotline : [hotline-nha-xe] PHIẾU GỬI HÀNG [tuyen-…" at bounding box center [308, 108] width 339 height 150
click at [433, 98] on html "[ten-nha-xe] [dia-chi-nha-xe] Hotline : [hotline-nha-xe] PHIẾU GỬI HÀNG [tuyen-…" at bounding box center [308, 108] width 339 height 150
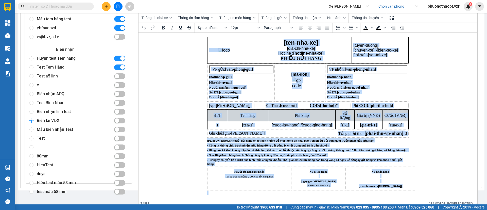
copy body "[lor-ips-do] [sit-ame-con-ad] Elitsed : [doeiusm-tem-in] UTLAB ETD MAGN [aliqu-…"
